Goal: Task Accomplishment & Management: Use online tool/utility

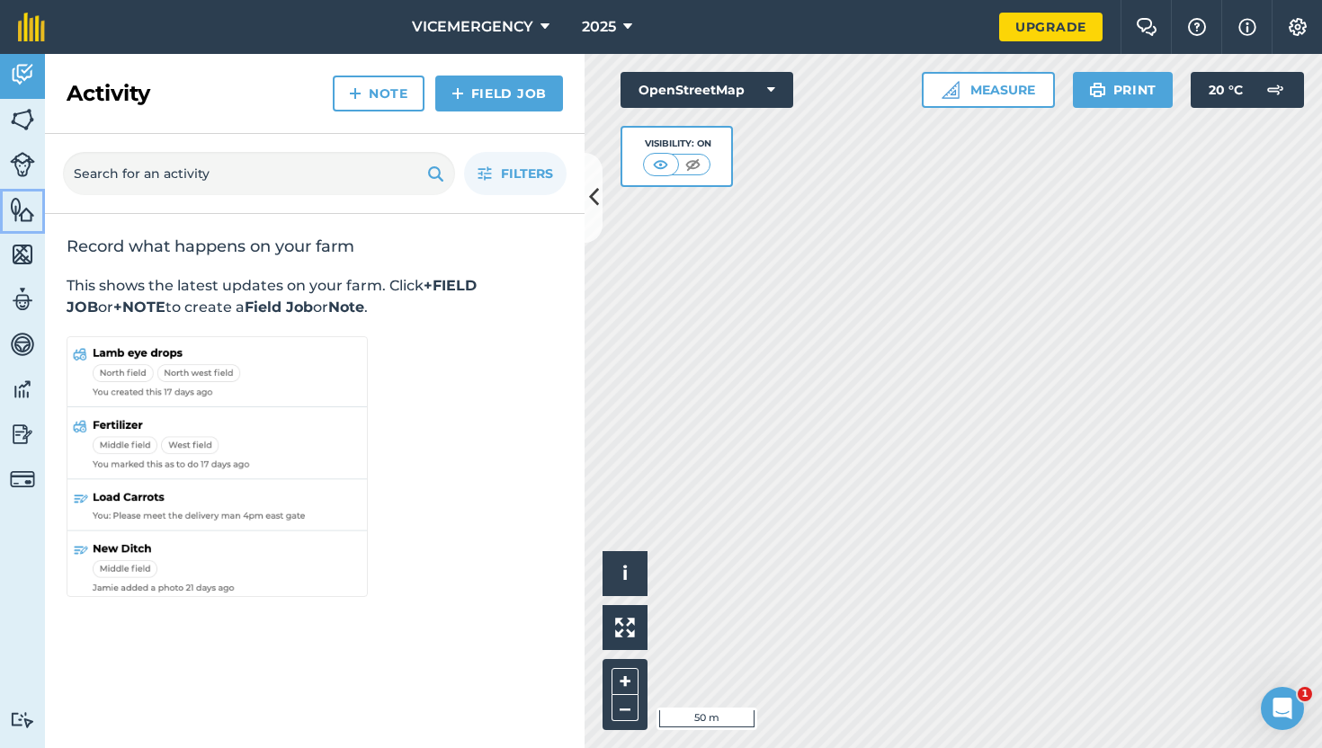
click at [21, 213] on img at bounding box center [22, 209] width 25 height 27
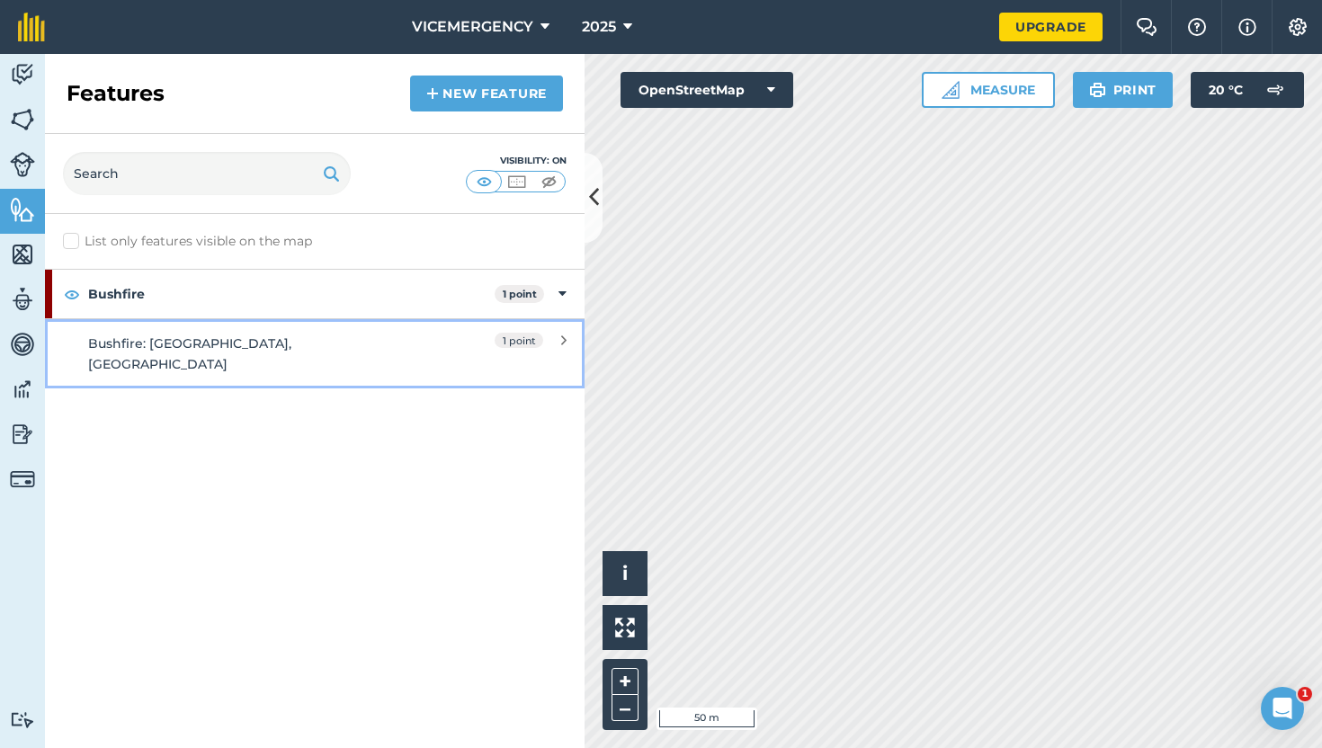
click at [339, 329] on link "Bushfire: [GEOGRAPHIC_DATA], [GEOGRAPHIC_DATA]" at bounding box center [315, 353] width 540 height 70
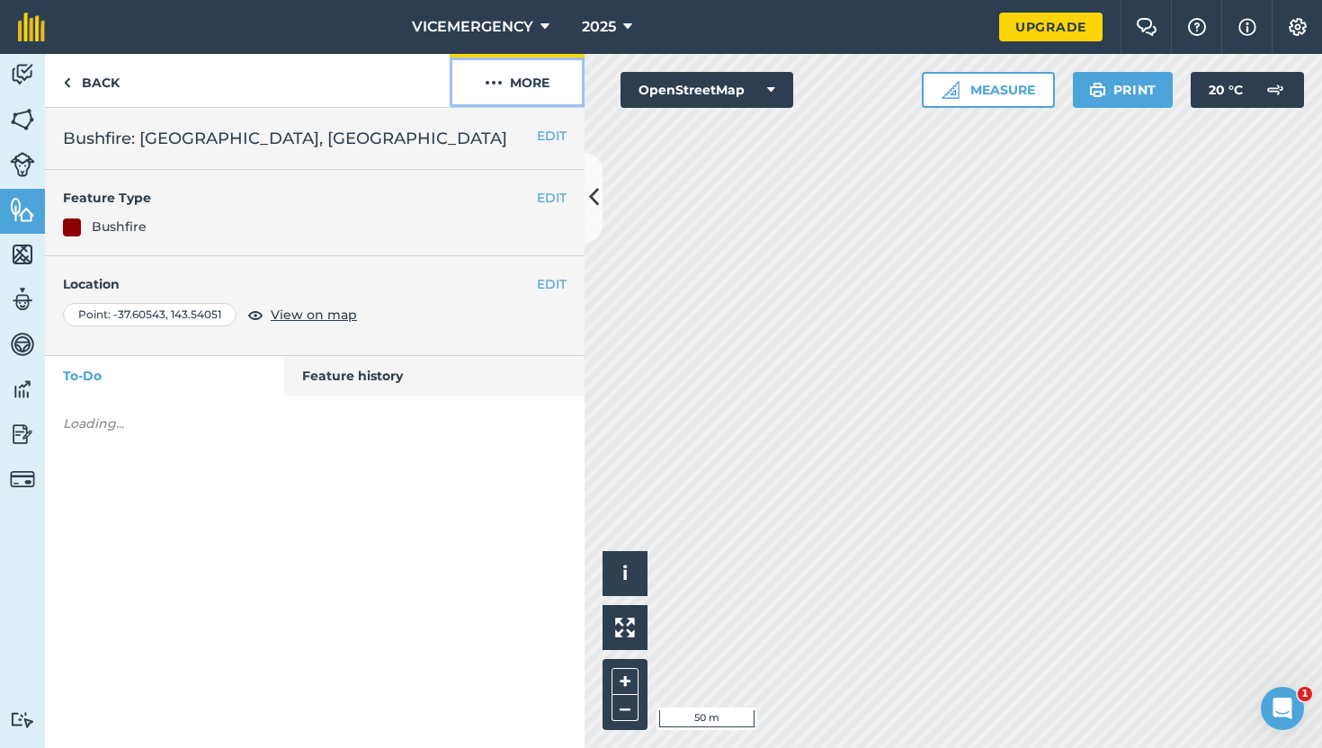
click at [510, 97] on button "More" at bounding box center [517, 80] width 135 height 53
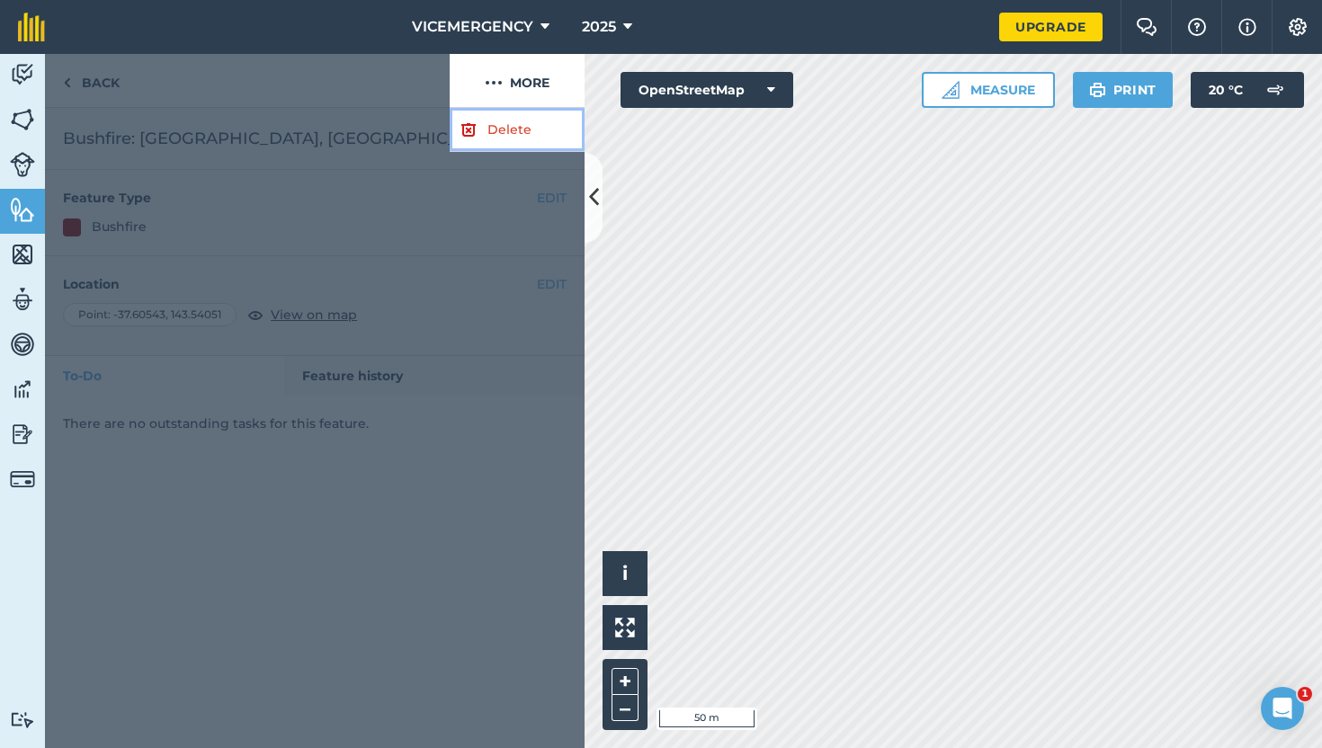
click at [490, 135] on link "Delete" at bounding box center [517, 130] width 135 height 44
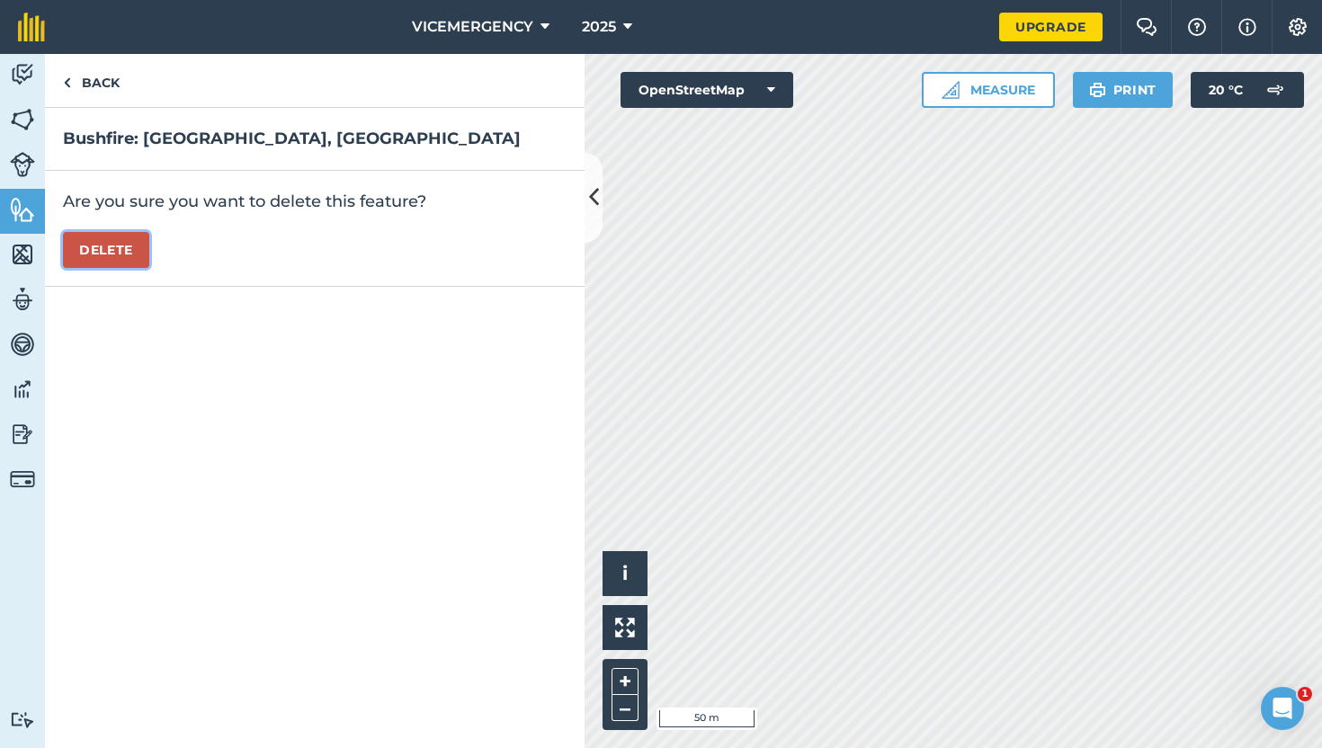
click at [85, 242] on button "Delete" at bounding box center [106, 250] width 86 height 36
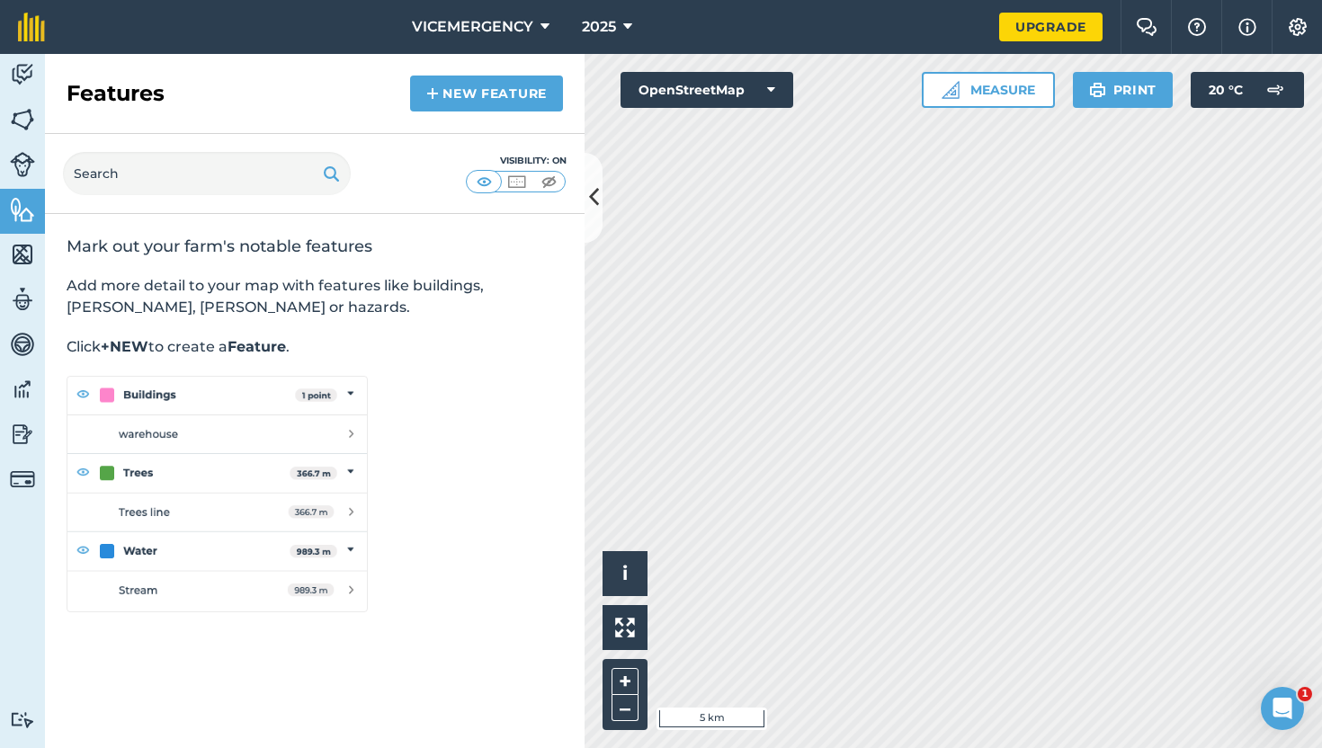
click at [732, 680] on div "Hello i © OpenStreetMap contributors. 5 km + –" at bounding box center [954, 401] width 738 height 694
click at [486, 83] on link "New feature" at bounding box center [486, 94] width 153 height 36
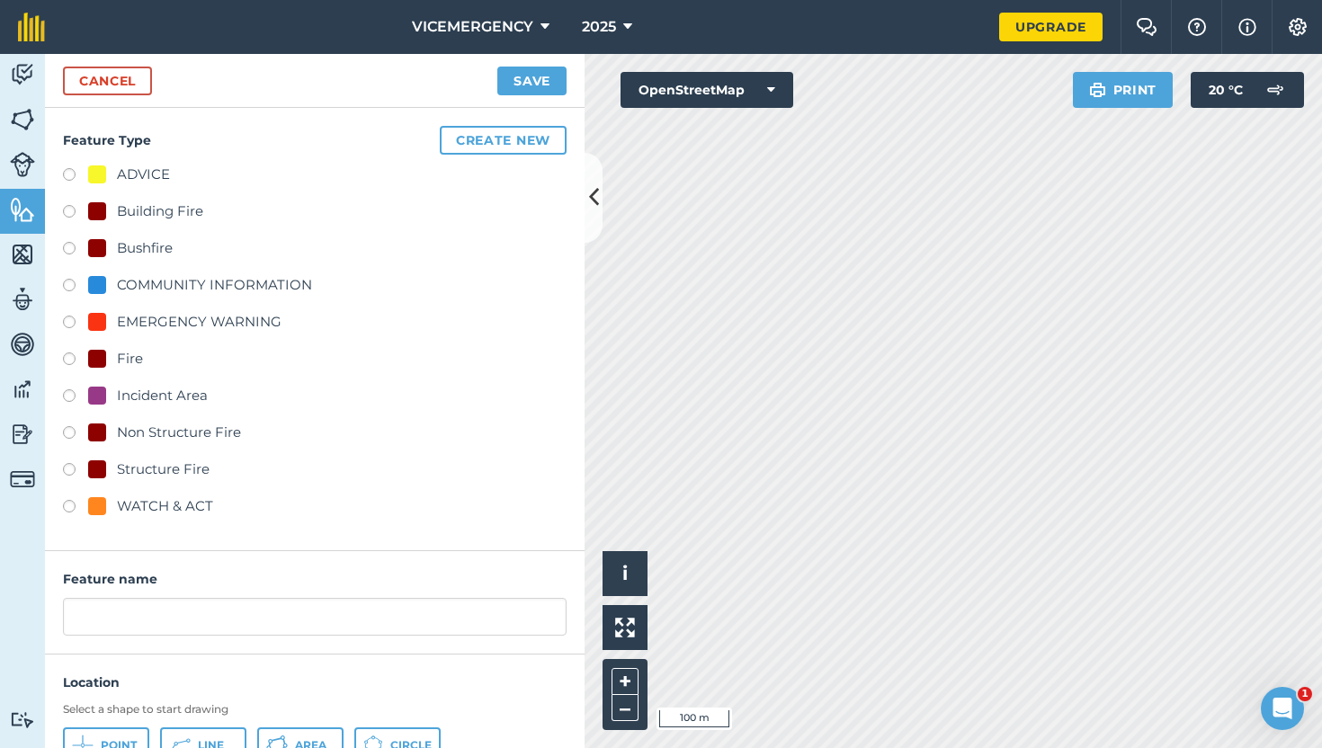
click at [66, 246] on label at bounding box center [75, 251] width 25 height 18
radio input "true"
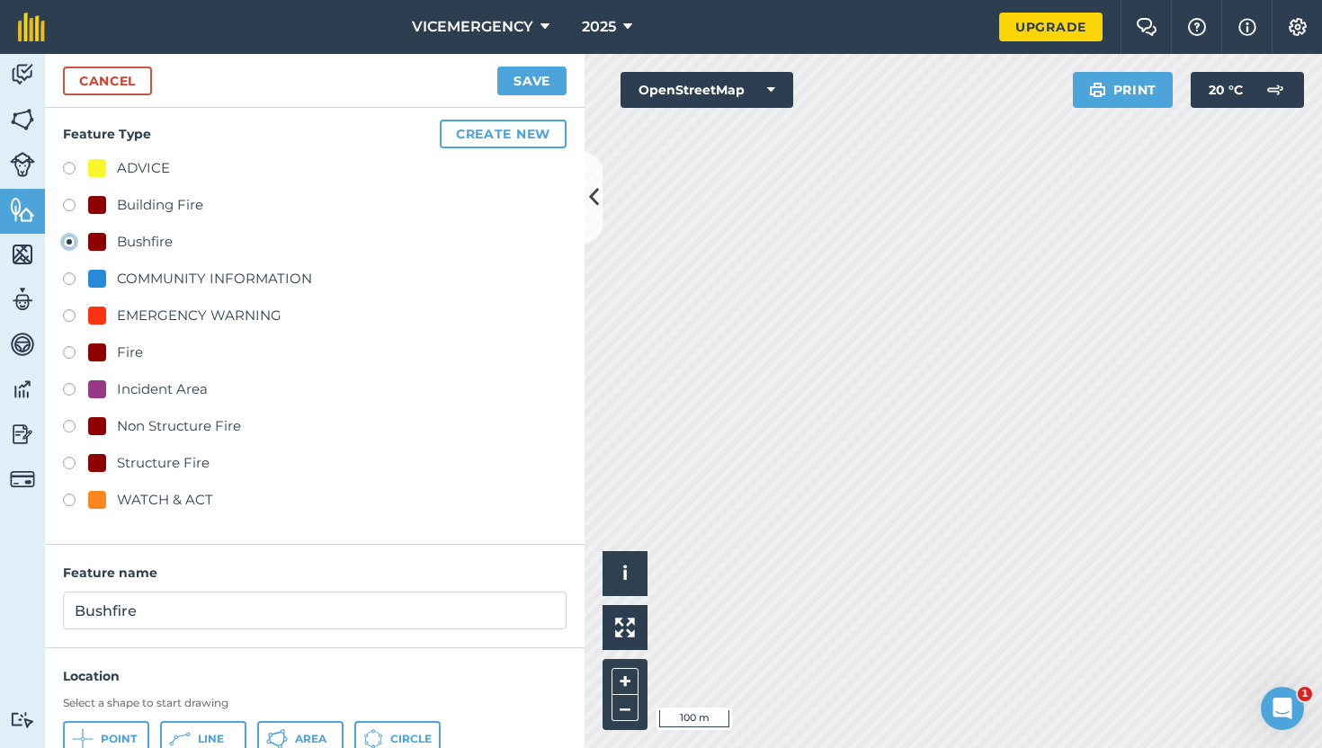
scroll to position [12, 0]
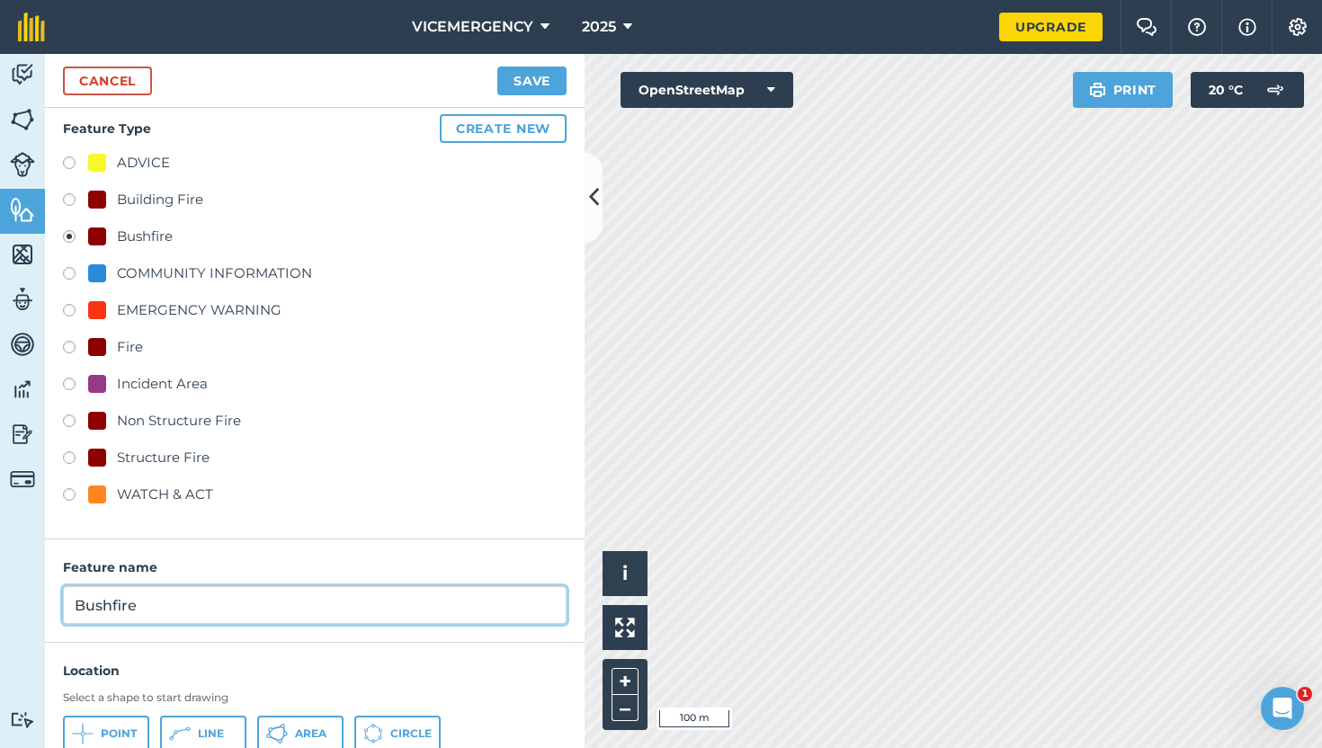
click at [169, 597] on input "Bushfire" at bounding box center [315, 606] width 504 height 38
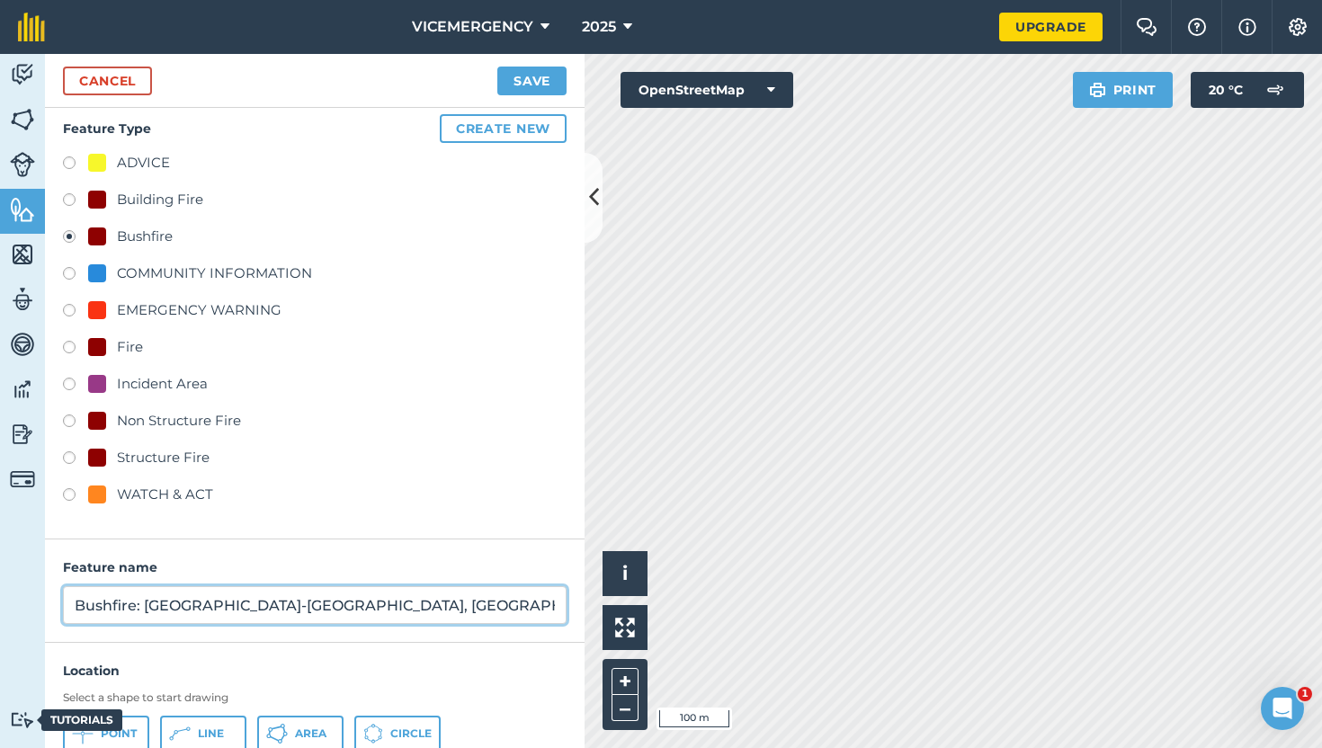
type input "Bushfire: [GEOGRAPHIC_DATA]-[GEOGRAPHIC_DATA], [GEOGRAPHIC_DATA]"
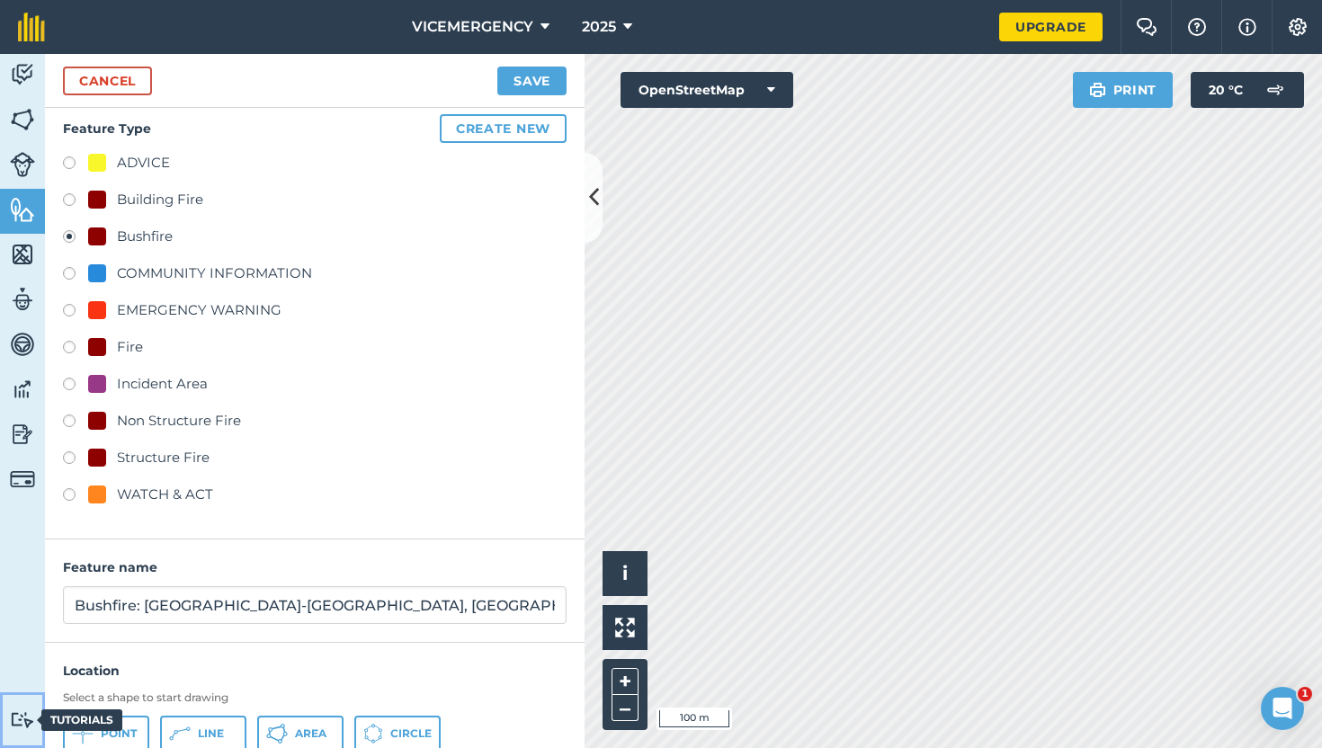
click at [109, 724] on div "Tutorials" at bounding box center [81, 721] width 81 height 22
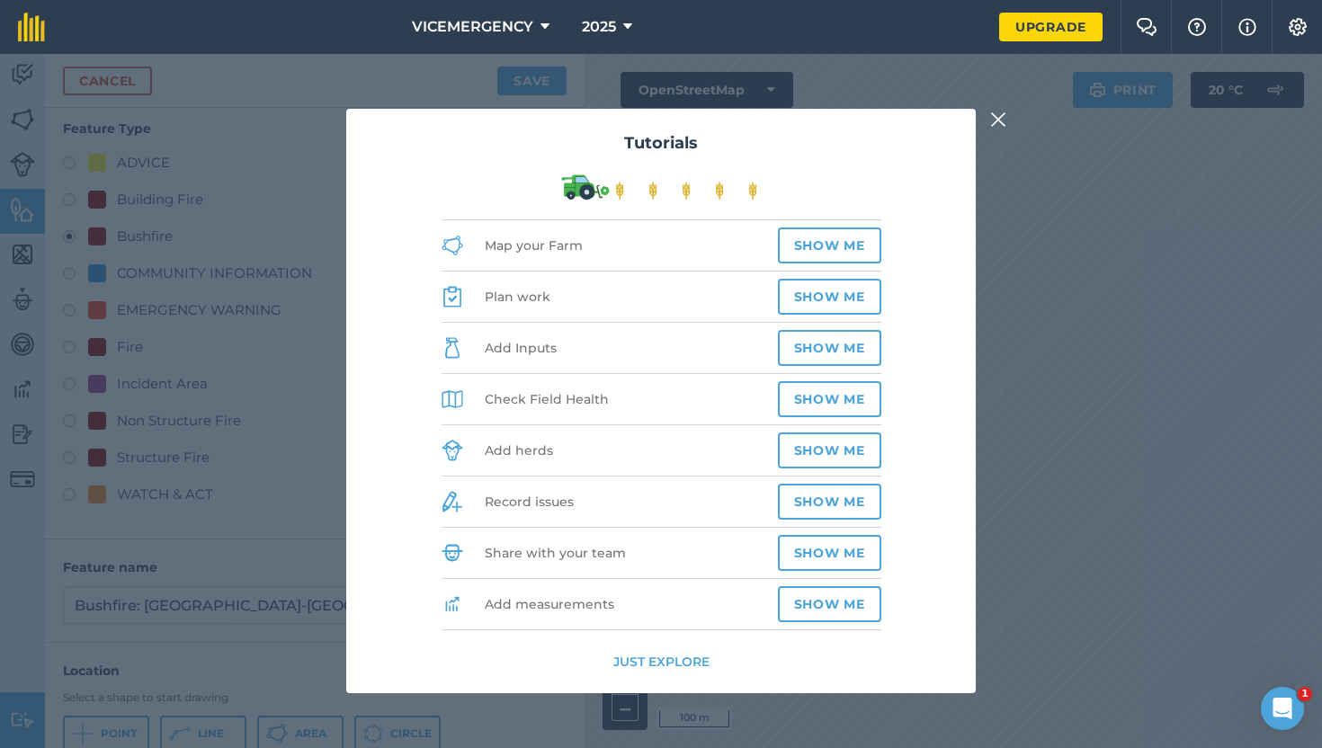
click at [996, 119] on img at bounding box center [998, 120] width 16 height 22
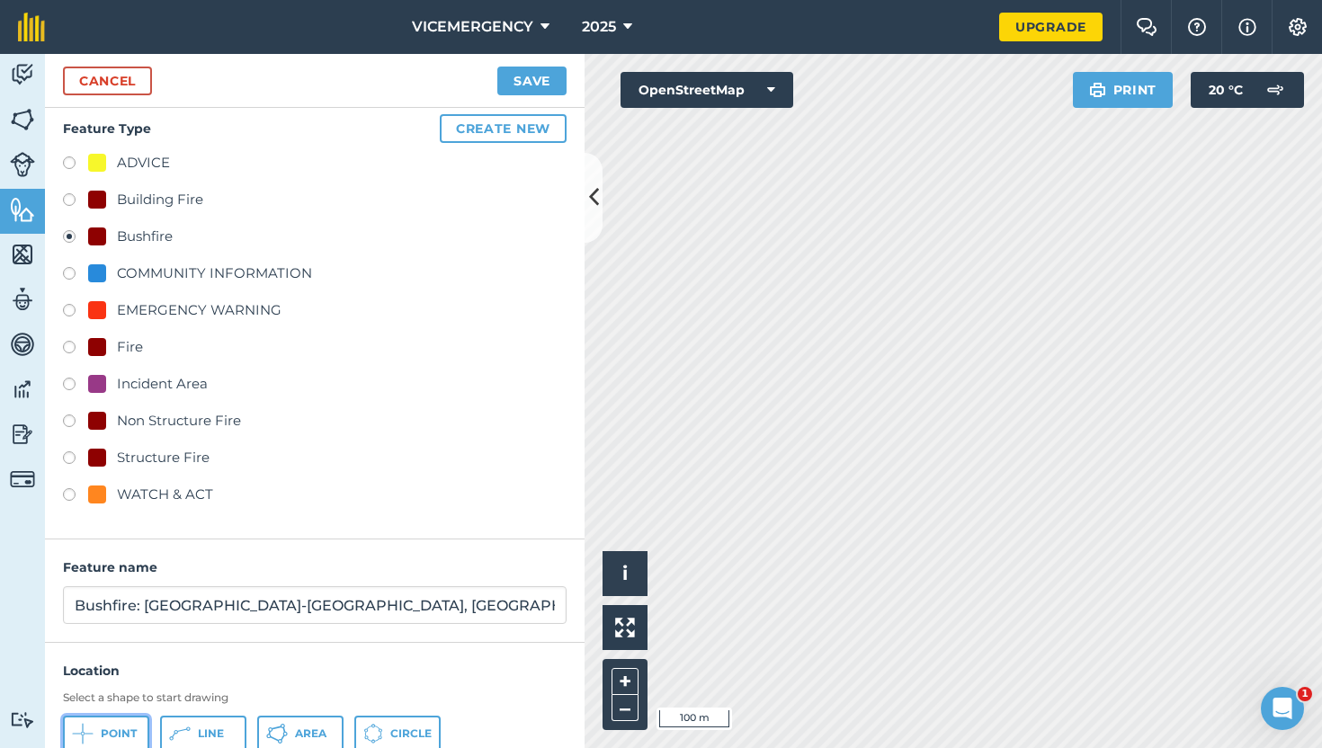
click at [121, 725] on button "Point" at bounding box center [106, 734] width 86 height 36
click at [549, 78] on button "Save" at bounding box center [531, 81] width 69 height 29
